Goal: Information Seeking & Learning: Learn about a topic

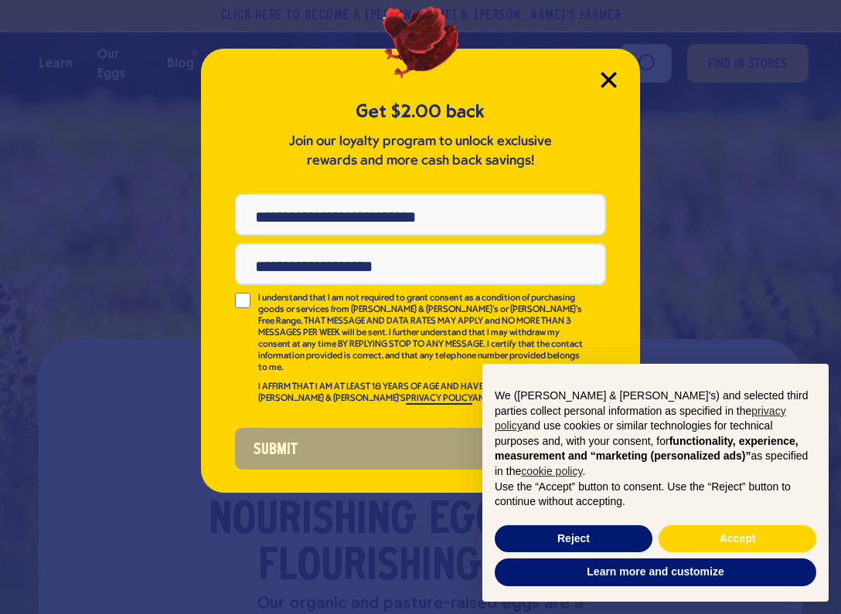
click at [609, 80] on icon "Close Modal" at bounding box center [608, 80] width 14 height 14
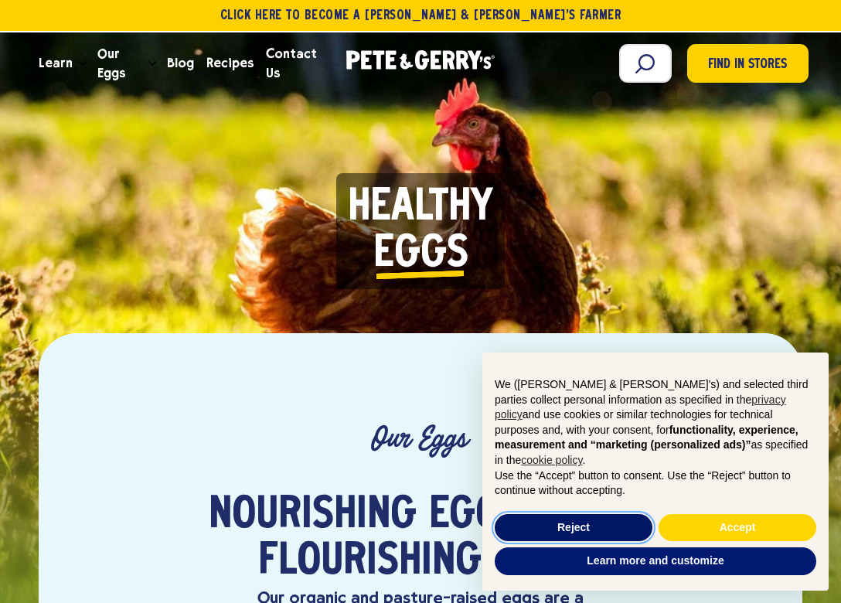
click at [626, 530] on button "Reject" at bounding box center [573, 528] width 158 height 28
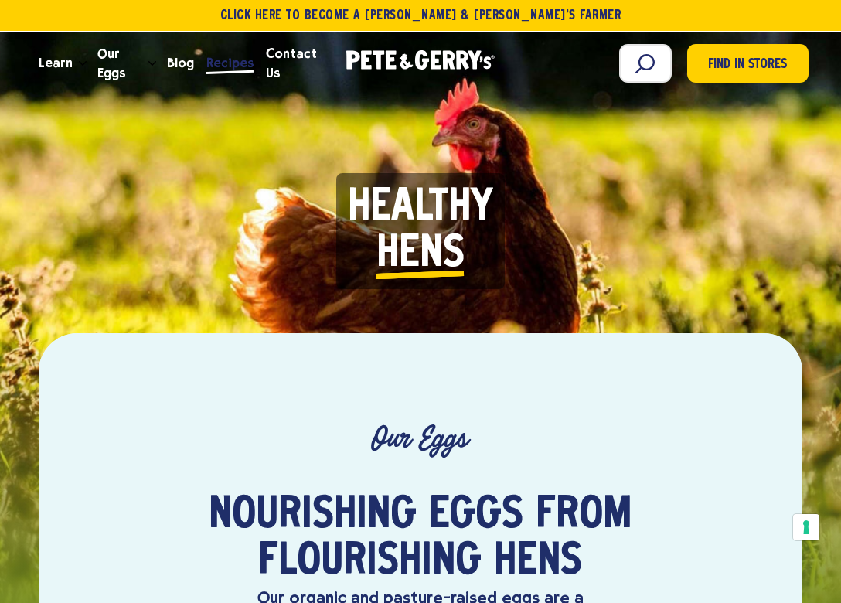
click at [225, 66] on span "Recipes" at bounding box center [229, 62] width 47 height 19
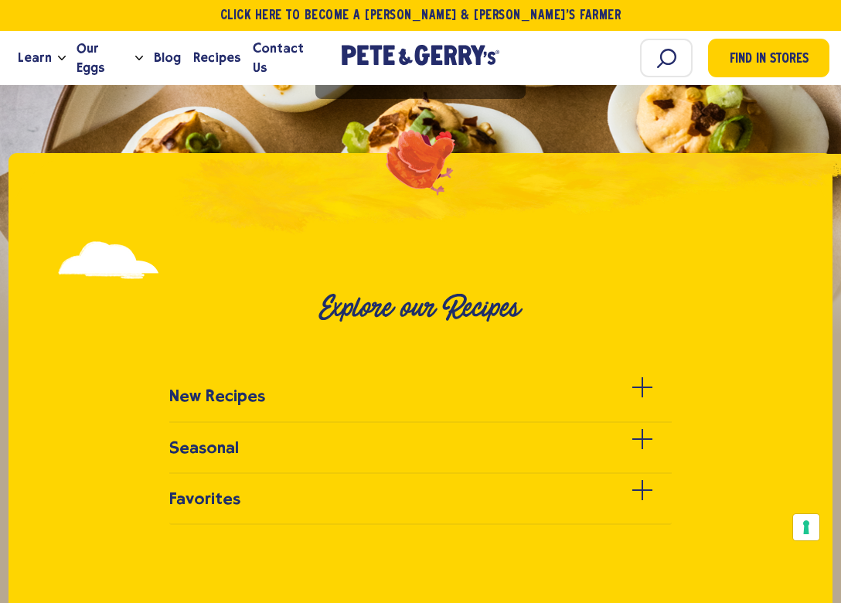
scroll to position [301, 0]
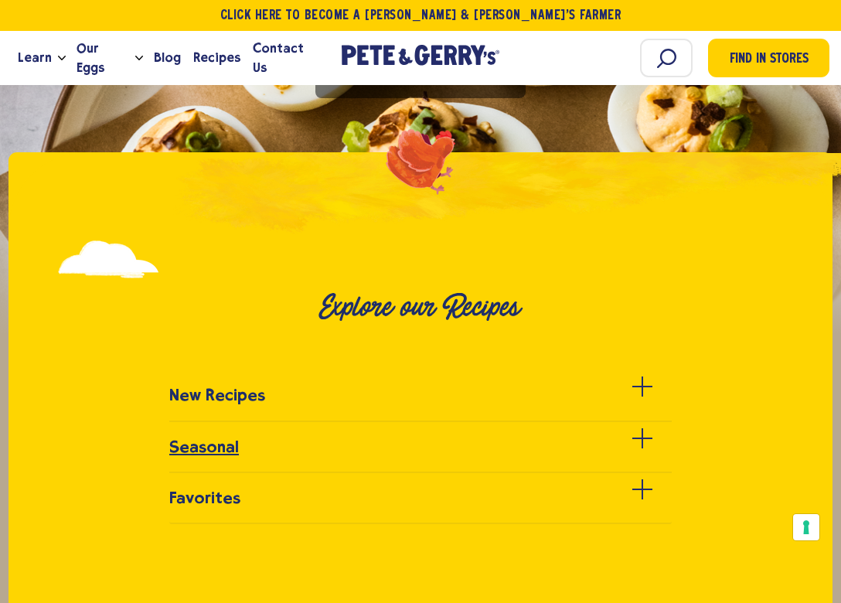
click at [645, 439] on span at bounding box center [642, 438] width 20 height 2
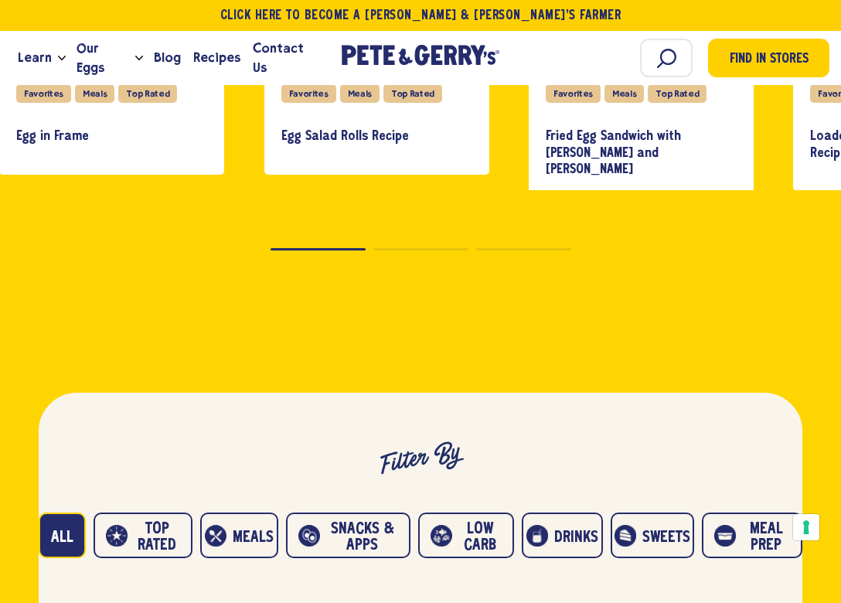
scroll to position [996, 0]
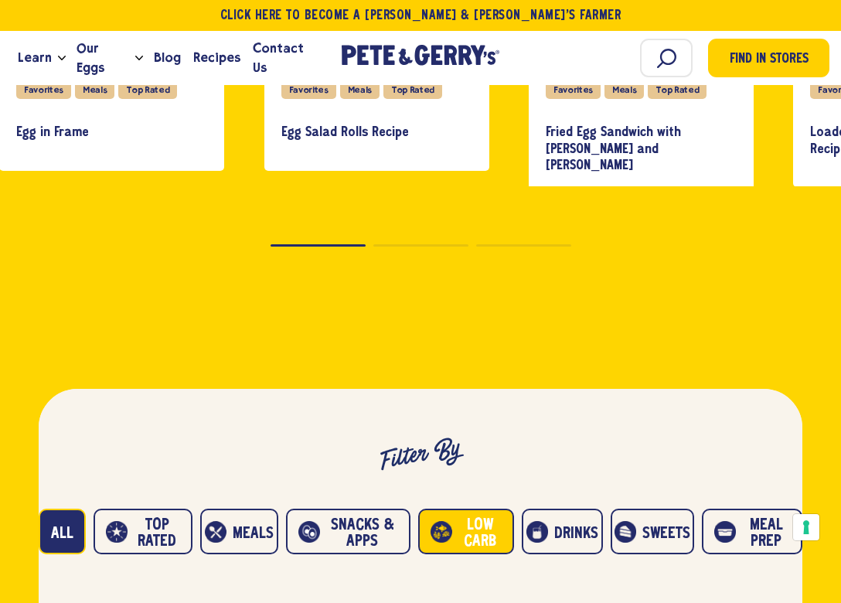
click at [494, 548] on button "Low carb" at bounding box center [466, 531] width 96 height 46
click at [450, 542] on button "Low carb" at bounding box center [466, 531] width 96 height 46
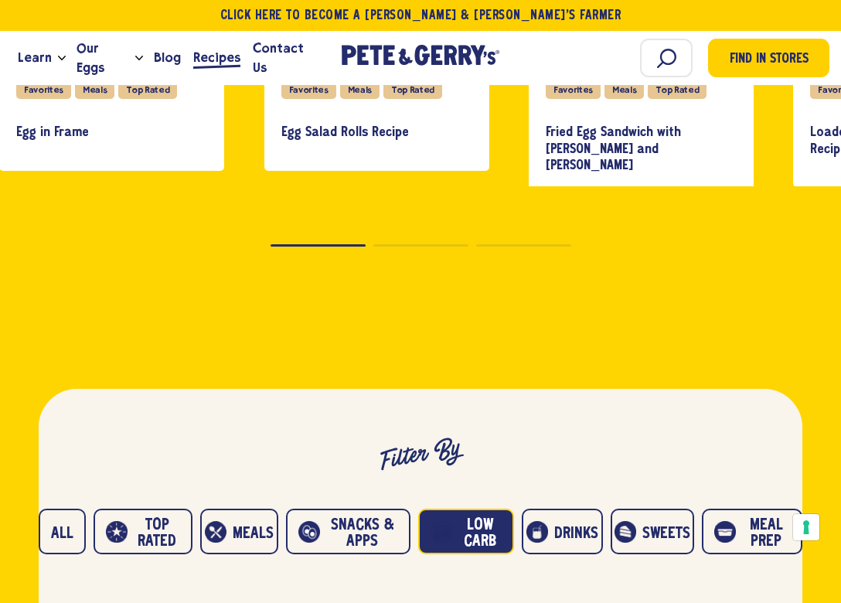
click at [205, 60] on span "Recipes" at bounding box center [216, 57] width 47 height 19
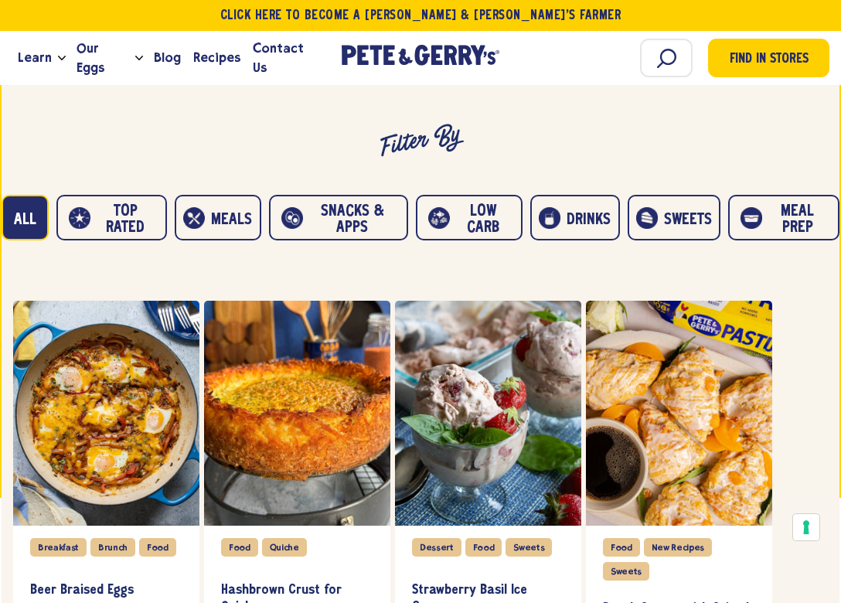
scroll to position [734, 0]
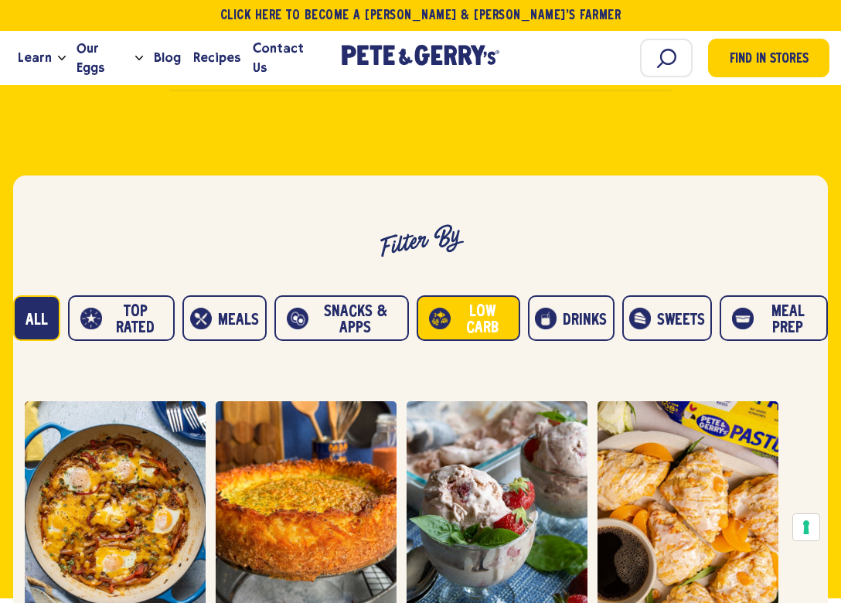
click at [468, 317] on button "Low carb" at bounding box center [468, 318] width 104 height 46
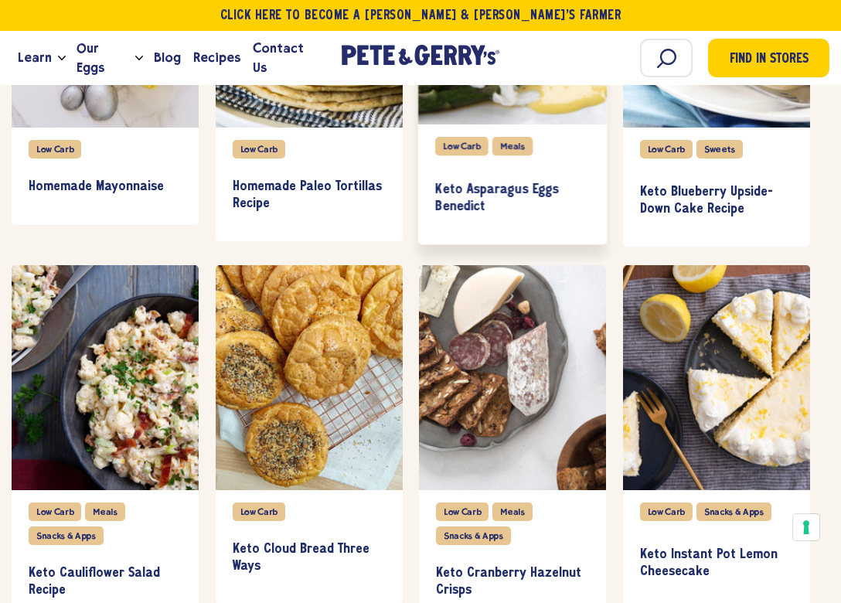
scroll to position [3903, 0]
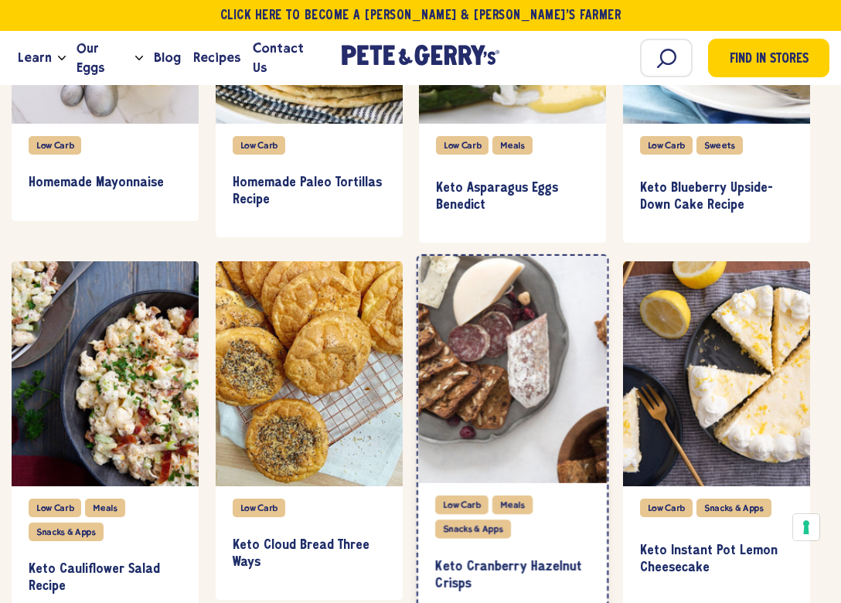
click at [495, 378] on div "item" at bounding box center [512, 369] width 189 height 227
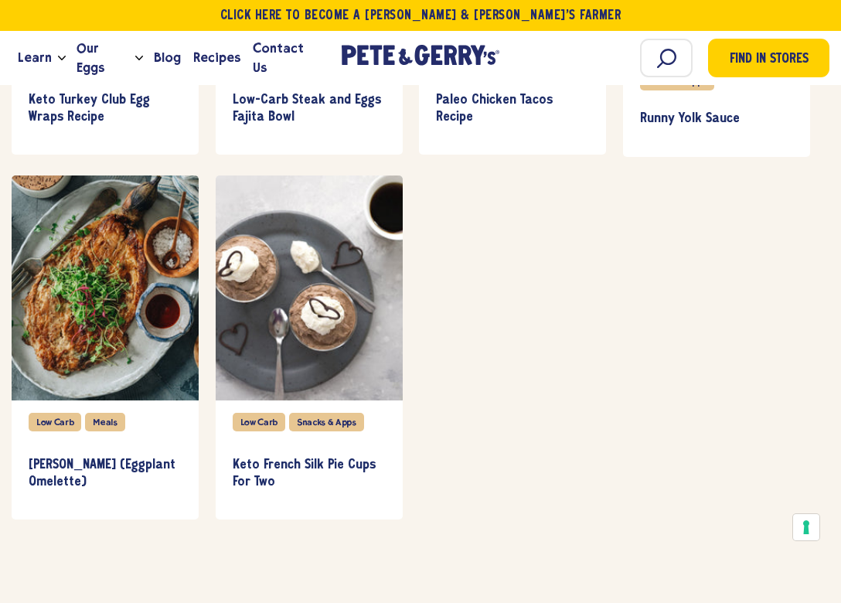
scroll to position [5109, 0]
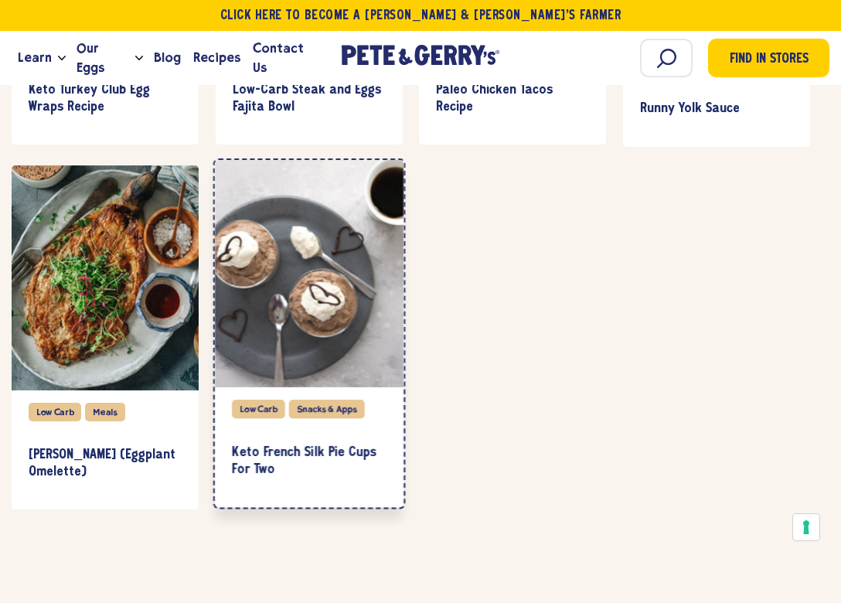
click at [261, 277] on div "item" at bounding box center [308, 273] width 189 height 227
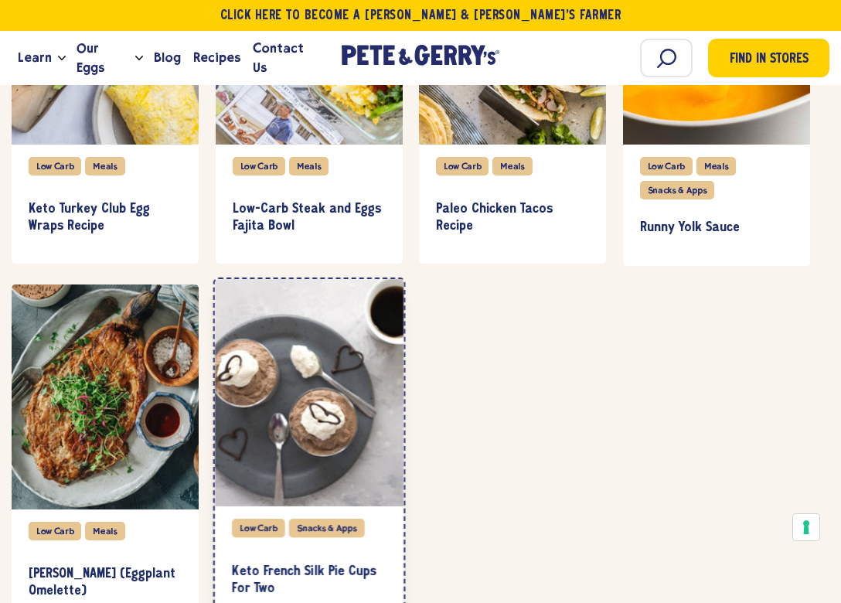
scroll to position [4949, 0]
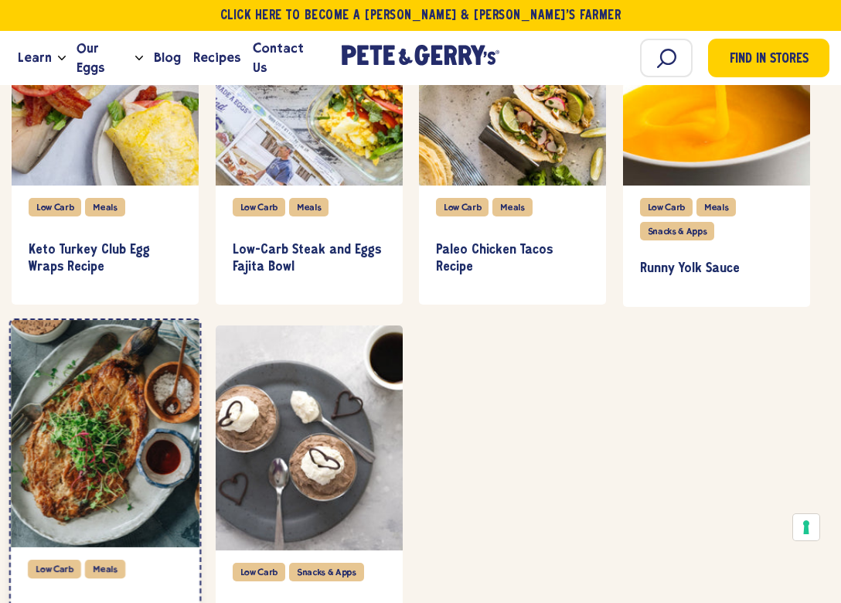
click at [128, 442] on div "item" at bounding box center [105, 433] width 189 height 227
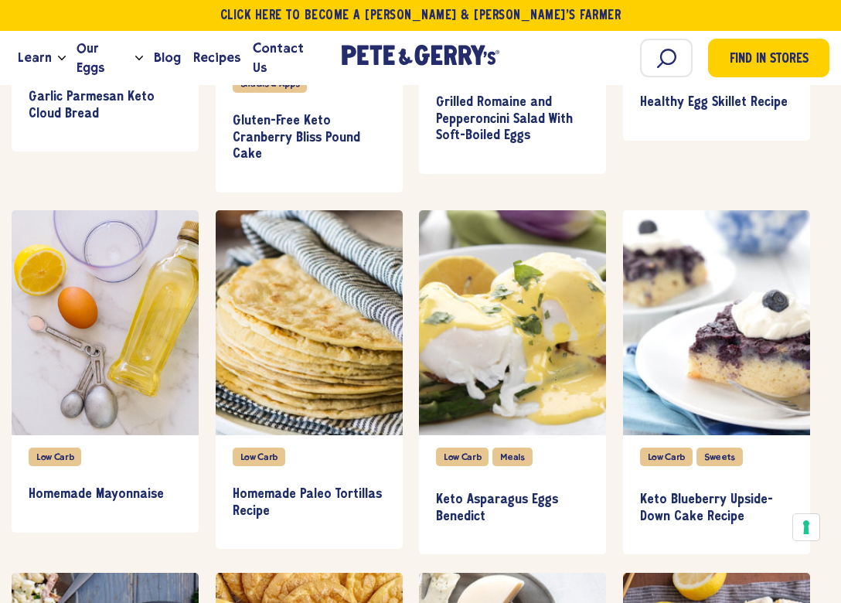
scroll to position [3573, 0]
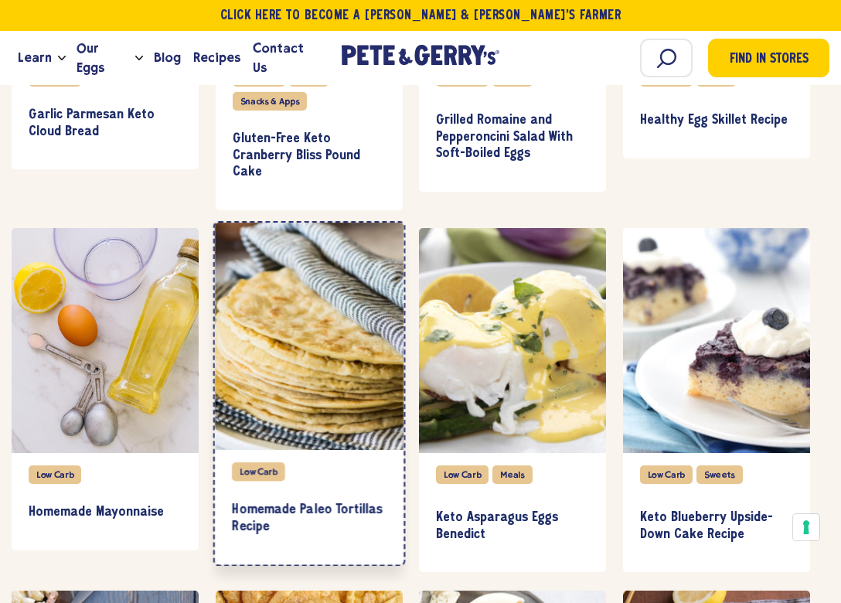
click at [280, 349] on div "item" at bounding box center [308, 336] width 189 height 227
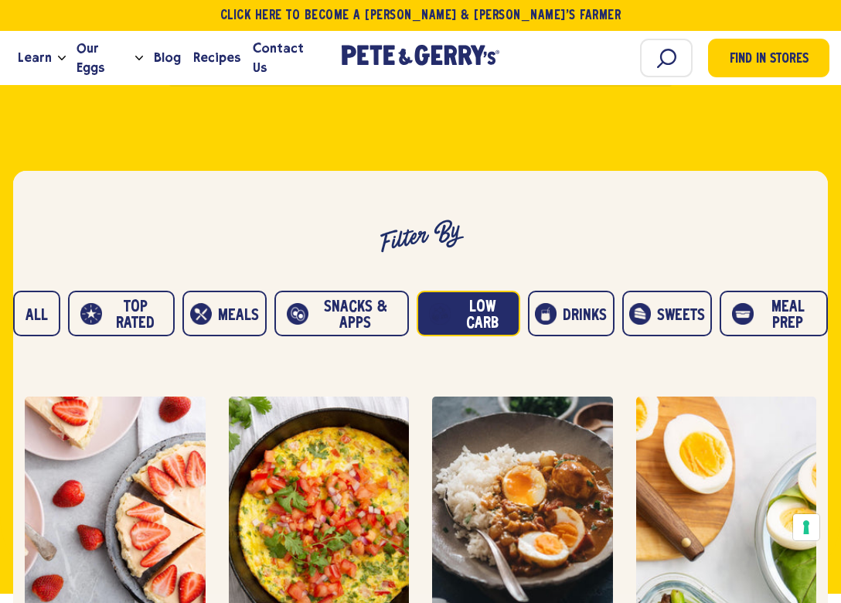
scroll to position [732, 0]
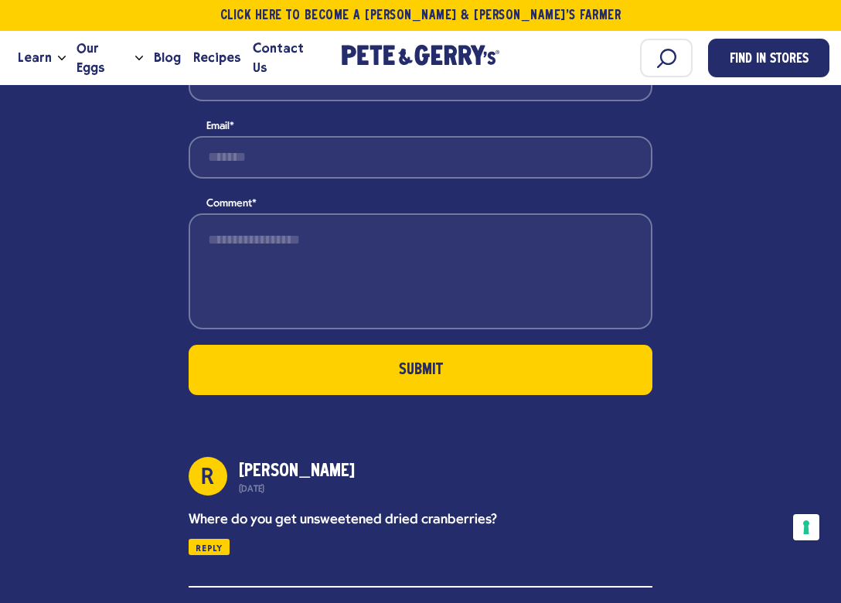
scroll to position [2716, 0]
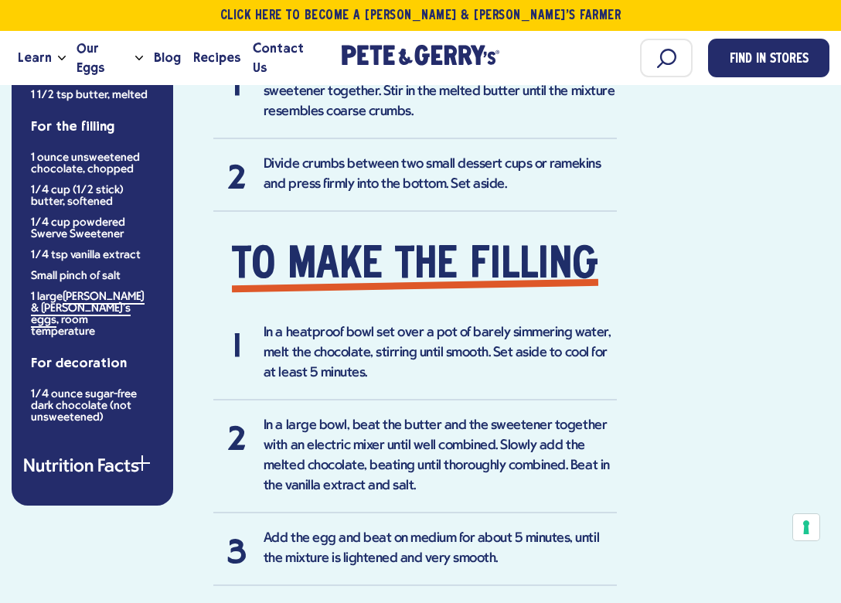
scroll to position [1453, 0]
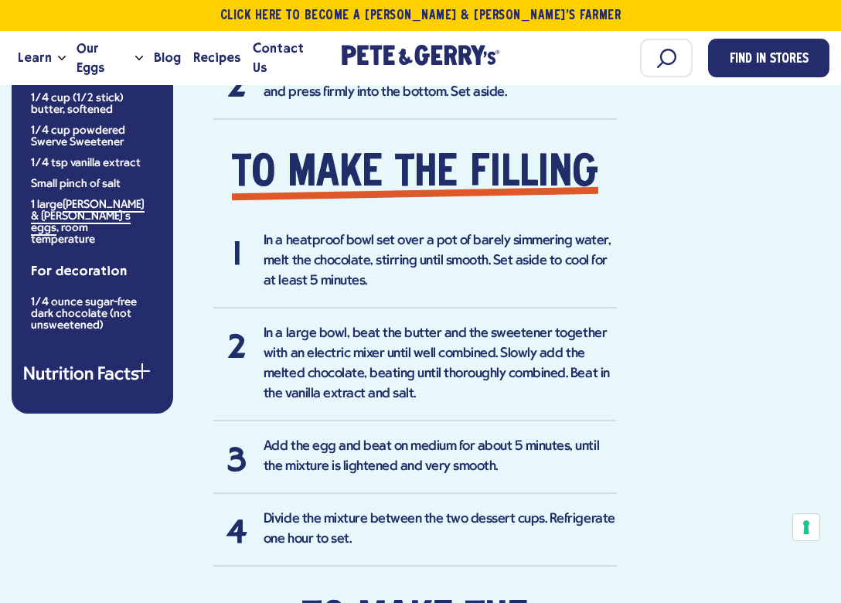
click at [146, 370] on div "button" at bounding box center [141, 377] width 15 height 15
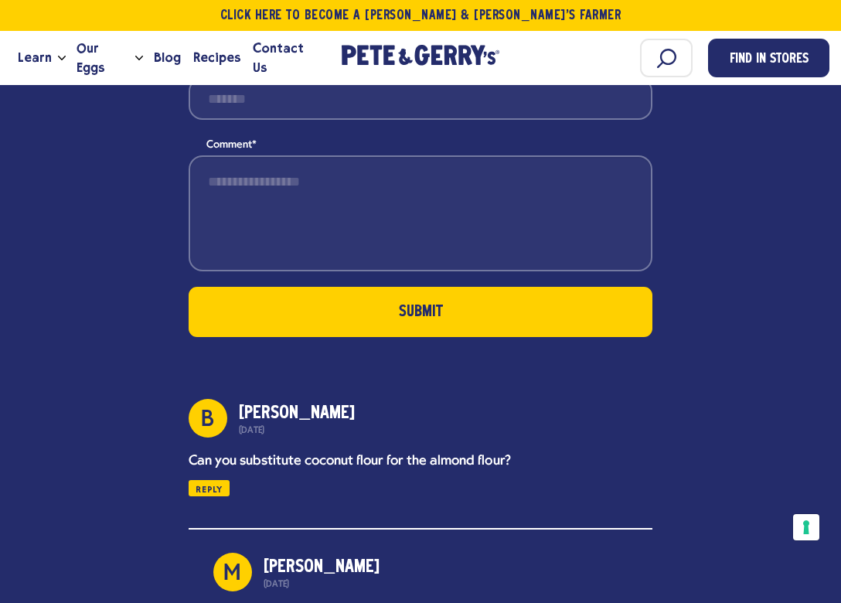
scroll to position [2841, 0]
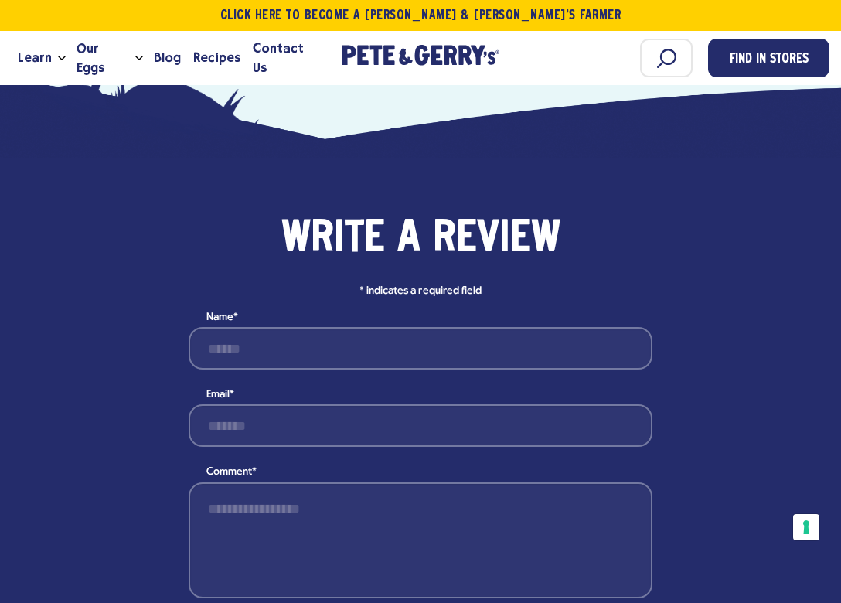
scroll to position [2496, 0]
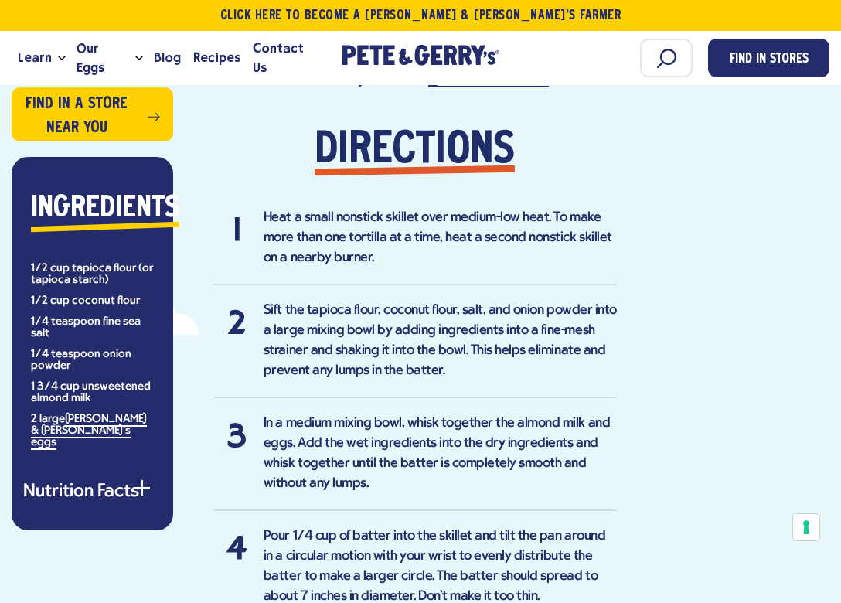
scroll to position [1064, 0]
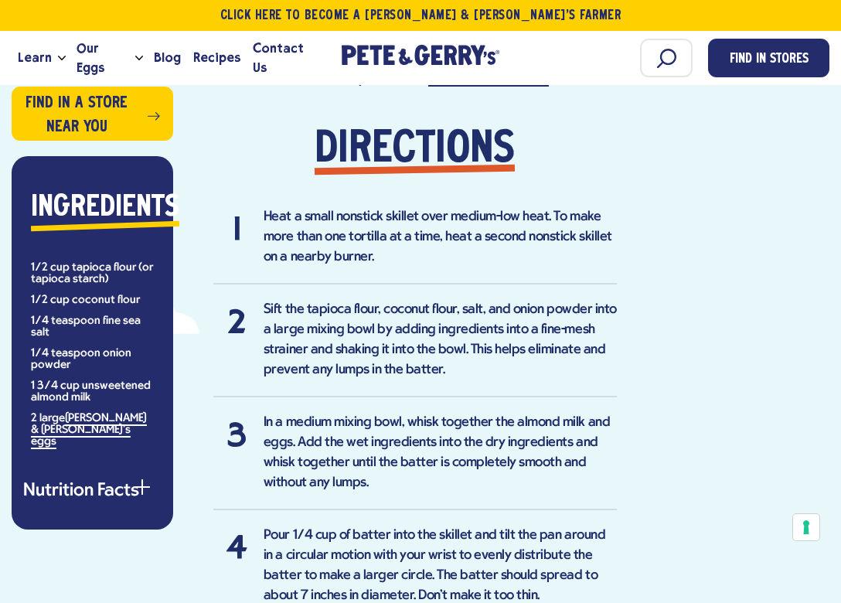
click at [141, 479] on span "button" at bounding box center [142, 486] width 2 height 15
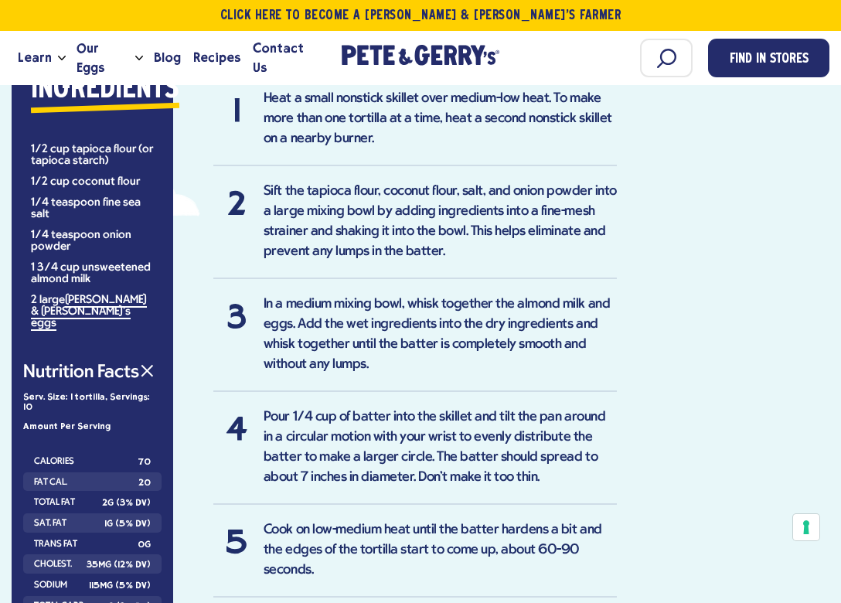
scroll to position [1188, 0]
